Goal: Find specific page/section: Find specific page/section

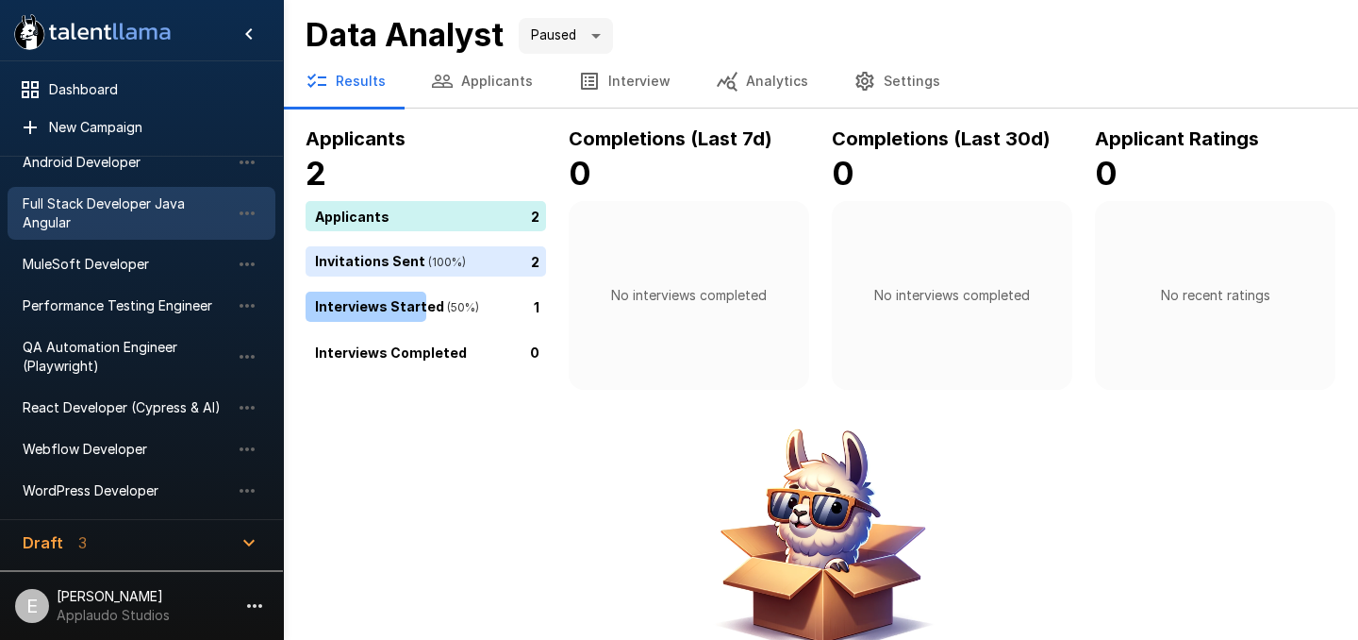
scroll to position [192, 0]
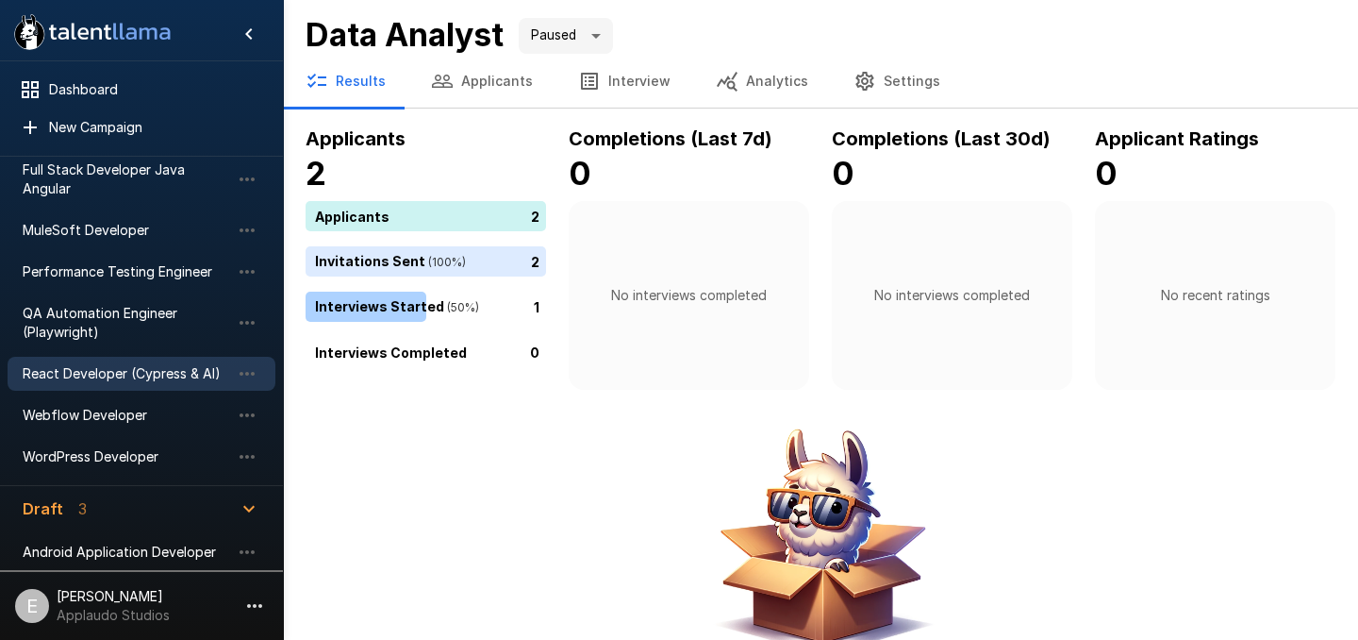
click at [149, 383] on div "React Developer (Cypress & AI)" at bounding box center [142, 374] width 268 height 34
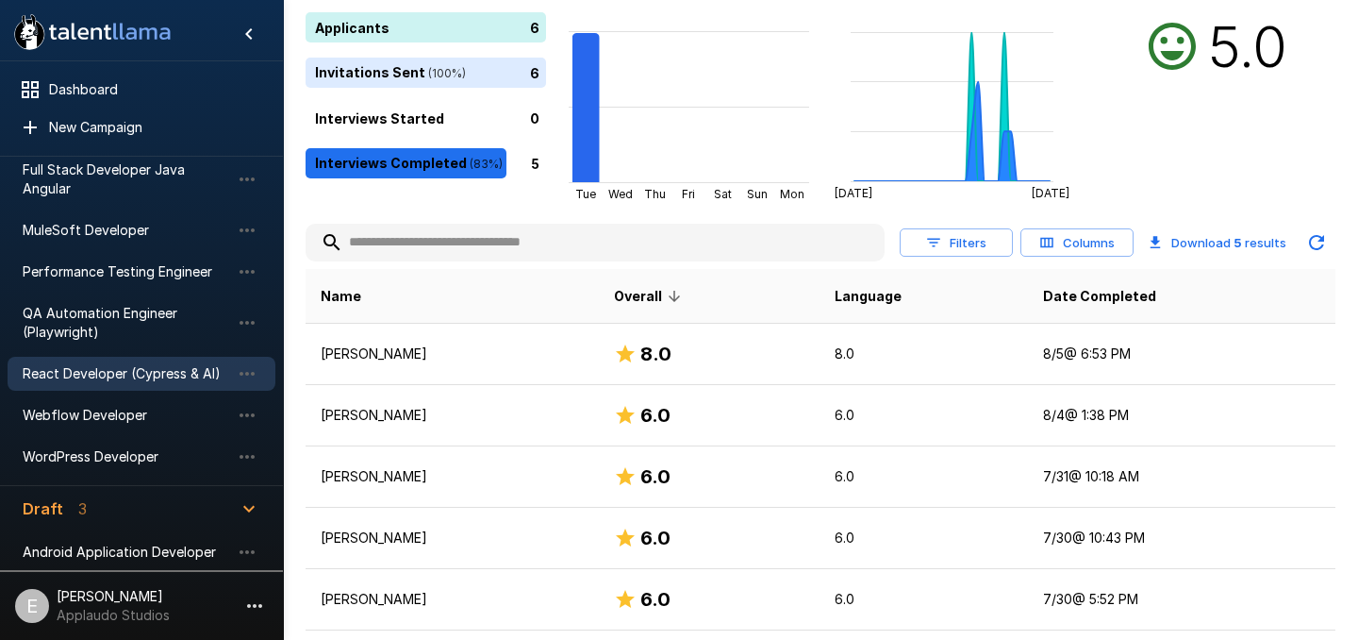
scroll to position [242, 0]
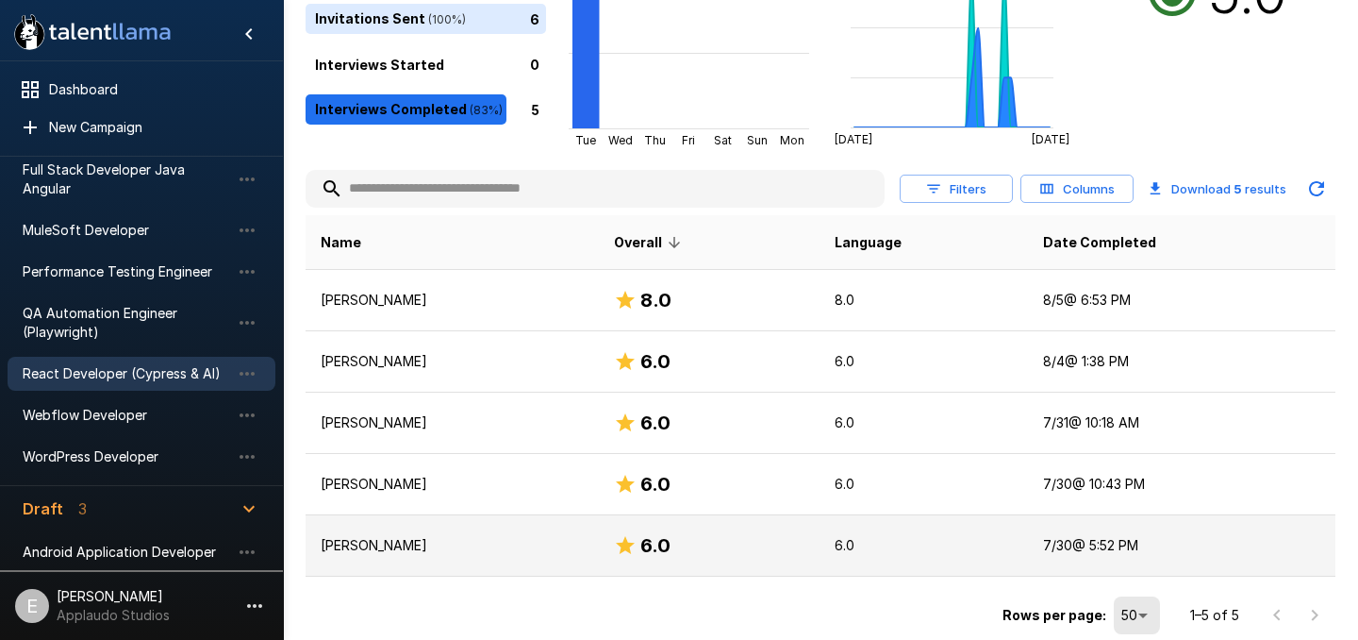
click at [448, 546] on p "Camila Arcila" at bounding box center [452, 545] width 263 height 19
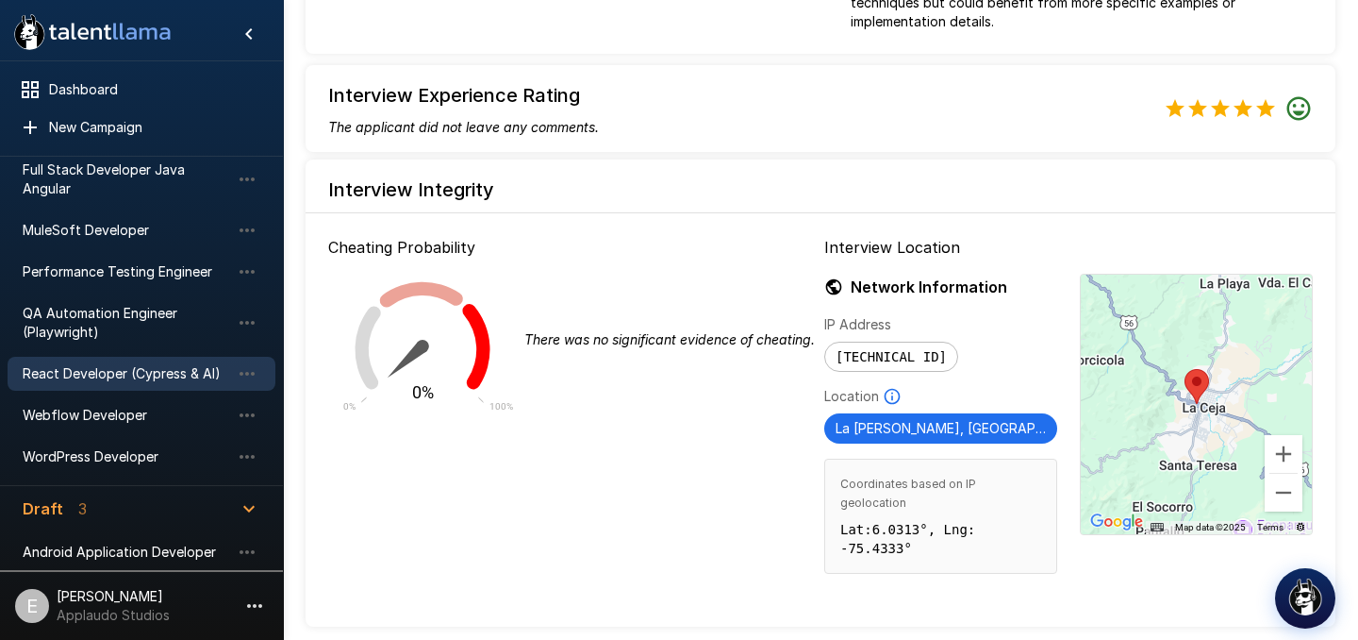
scroll to position [1191, 0]
